Goal: Check status: Check status

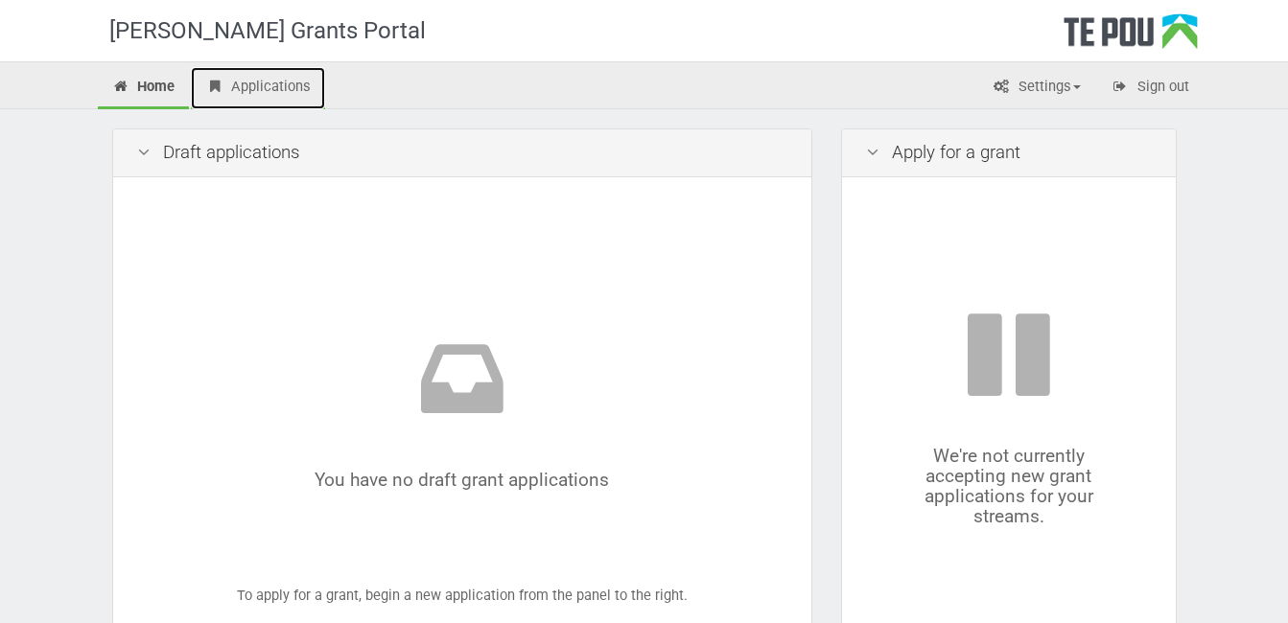
click at [250, 82] on link "Applications" at bounding box center [258, 88] width 134 height 42
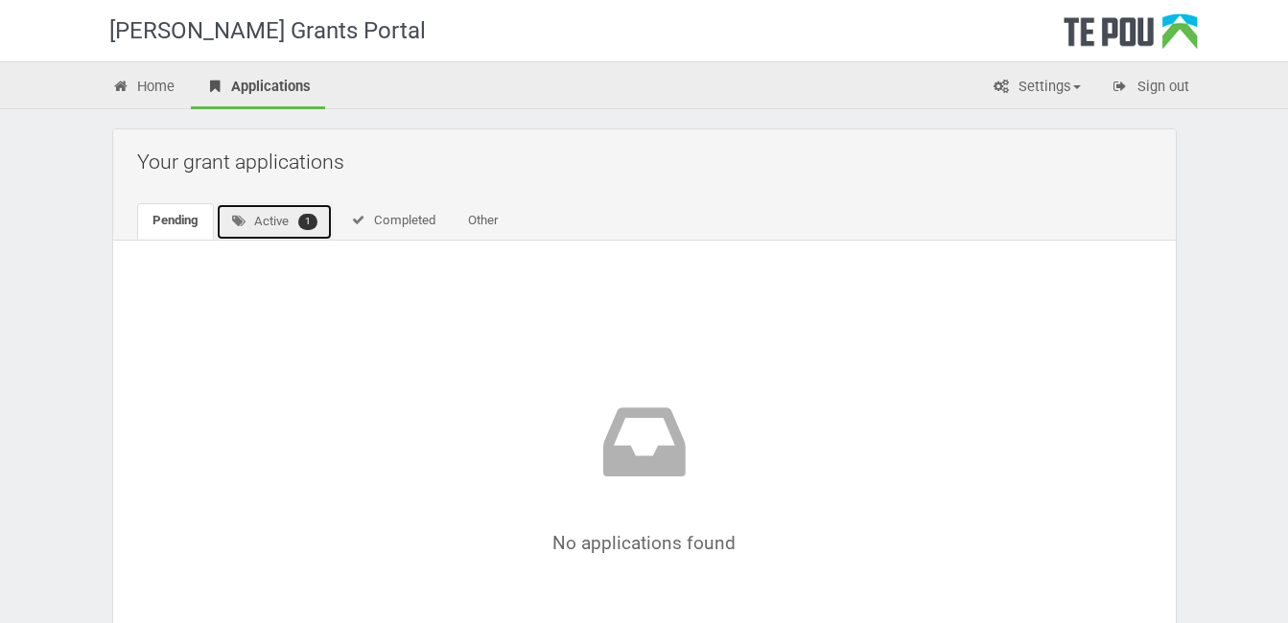
click at [271, 223] on link "Active 1" at bounding box center [275, 221] width 118 height 37
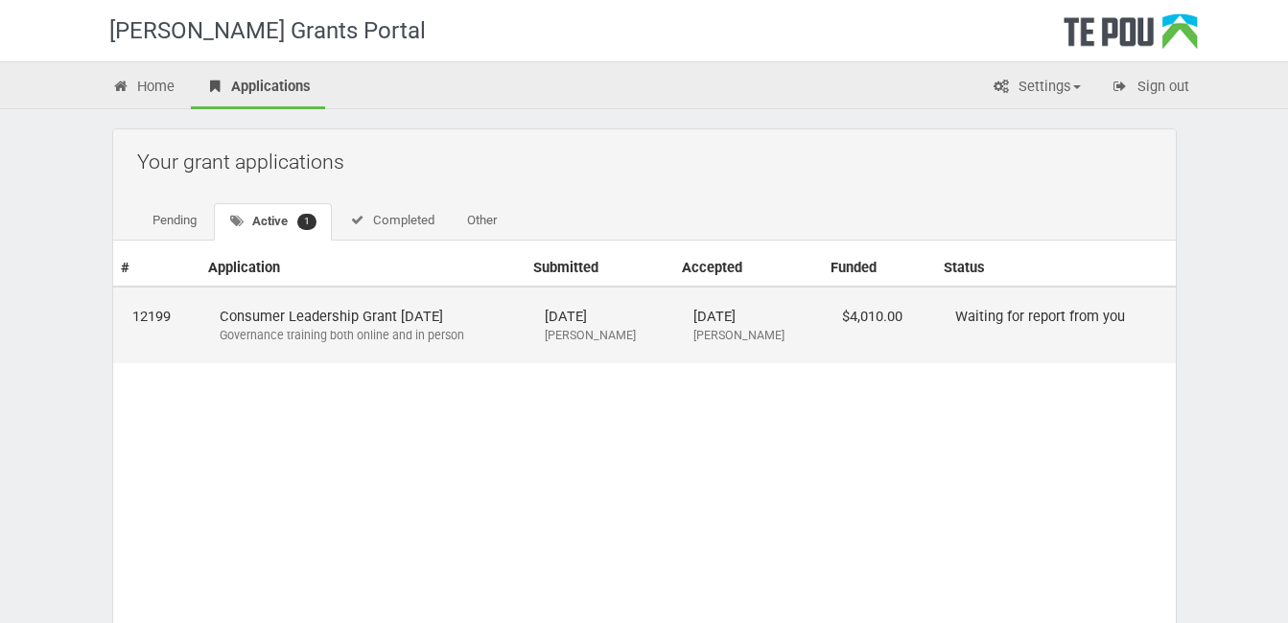
click at [988, 320] on td "Waiting for report from you" at bounding box center [1055, 325] width 239 height 77
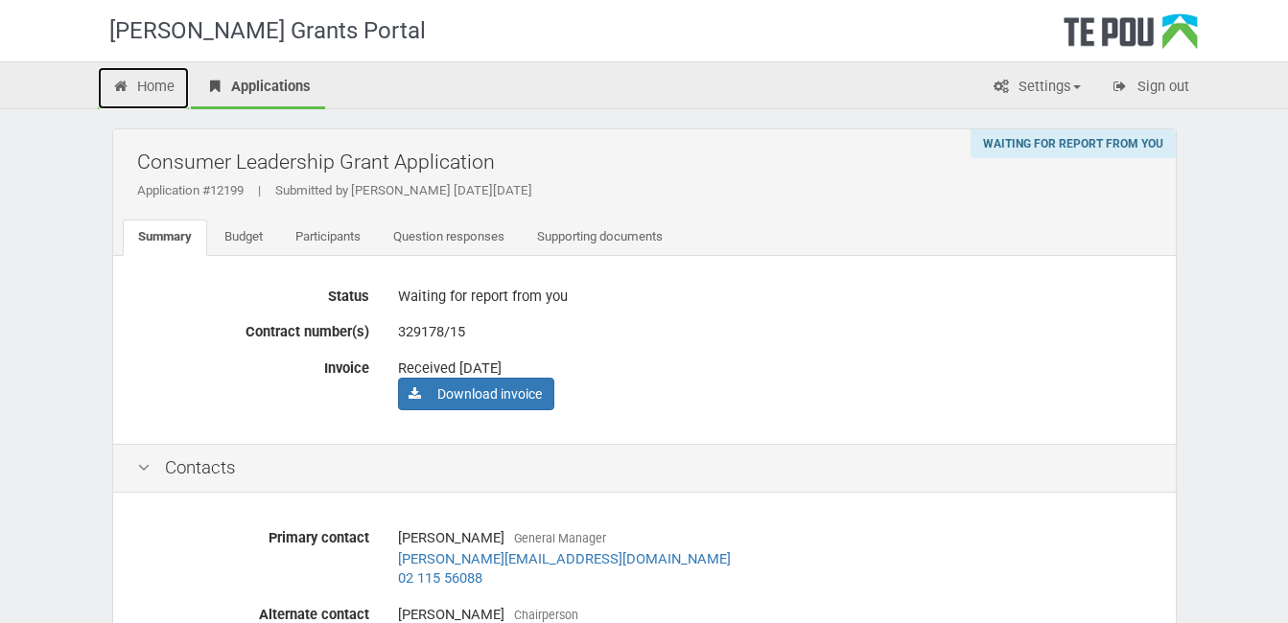
click at [157, 87] on link "Home" at bounding box center [144, 88] width 92 height 42
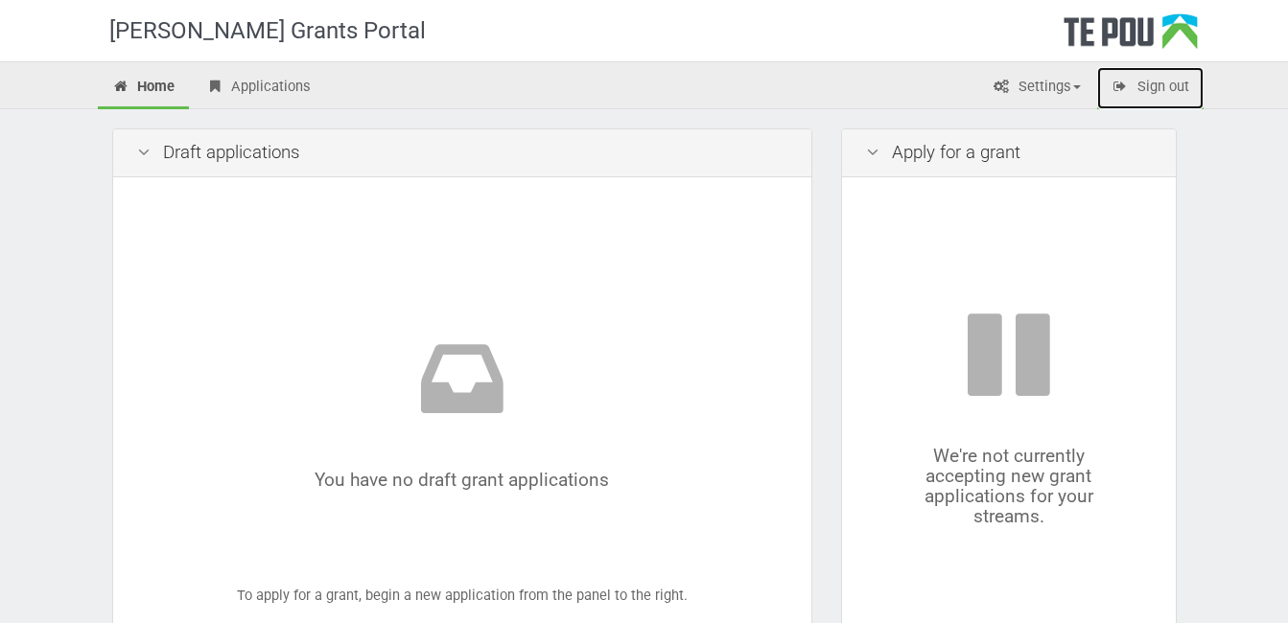
click at [1127, 87] on icon at bounding box center [1121, 87] width 18 height 14
